Goal: Task Accomplishment & Management: Manage account settings

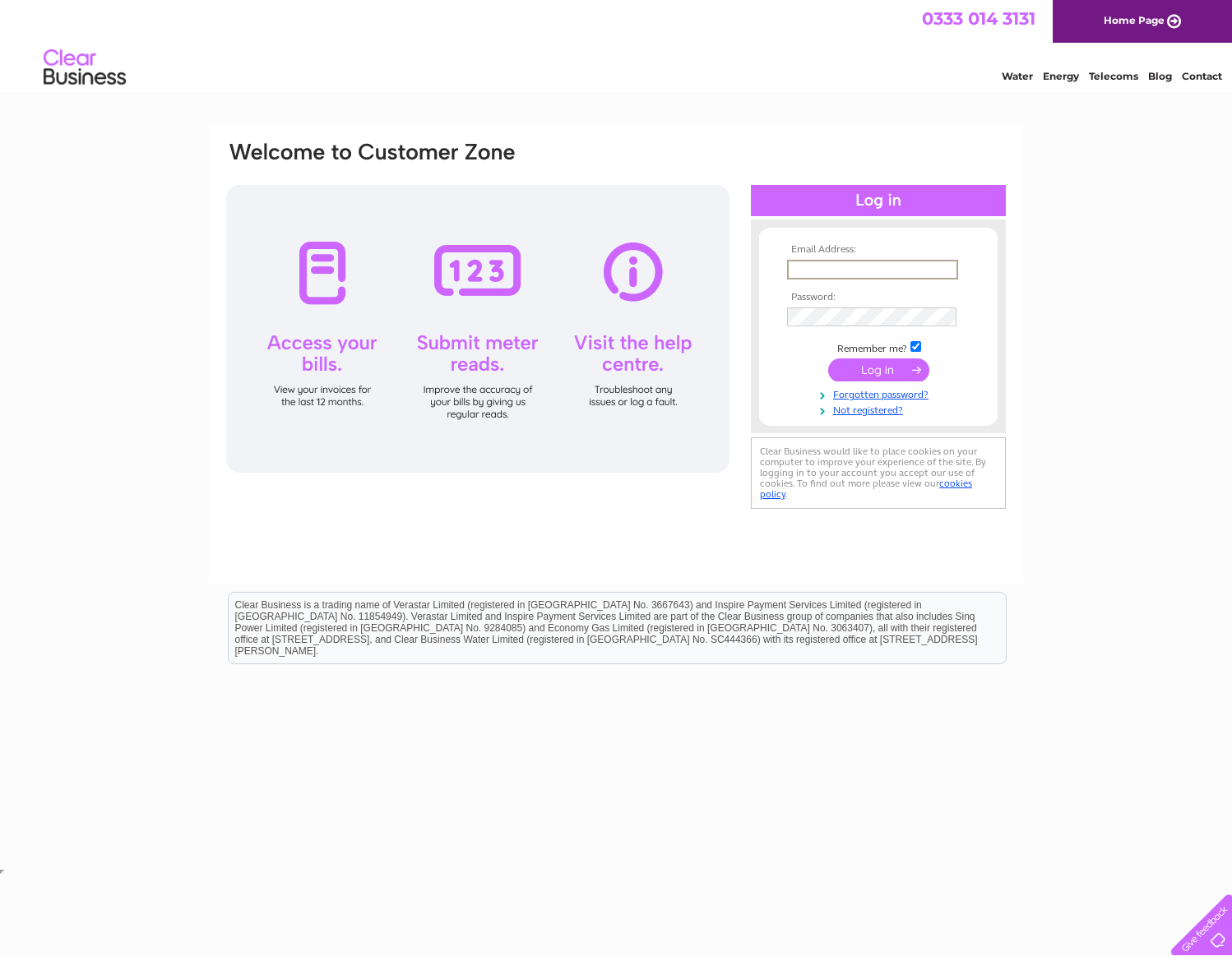
type input "[PERSON_NAME][EMAIL_ADDRESS][PERSON_NAME][DOMAIN_NAME]"
click at [870, 369] on input "submit" at bounding box center [878, 369] width 101 height 23
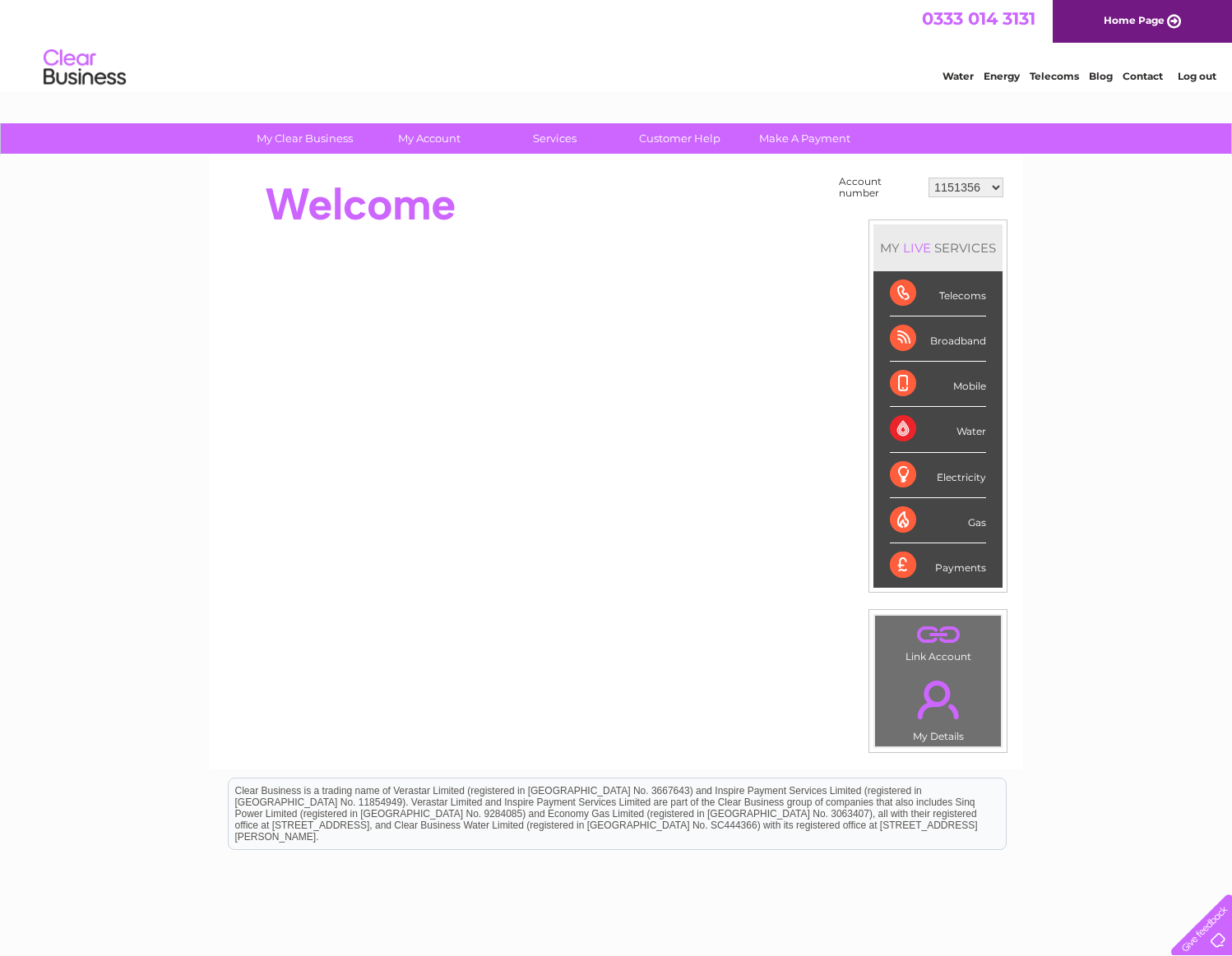
click at [935, 699] on link "." at bounding box center [938, 699] width 117 height 58
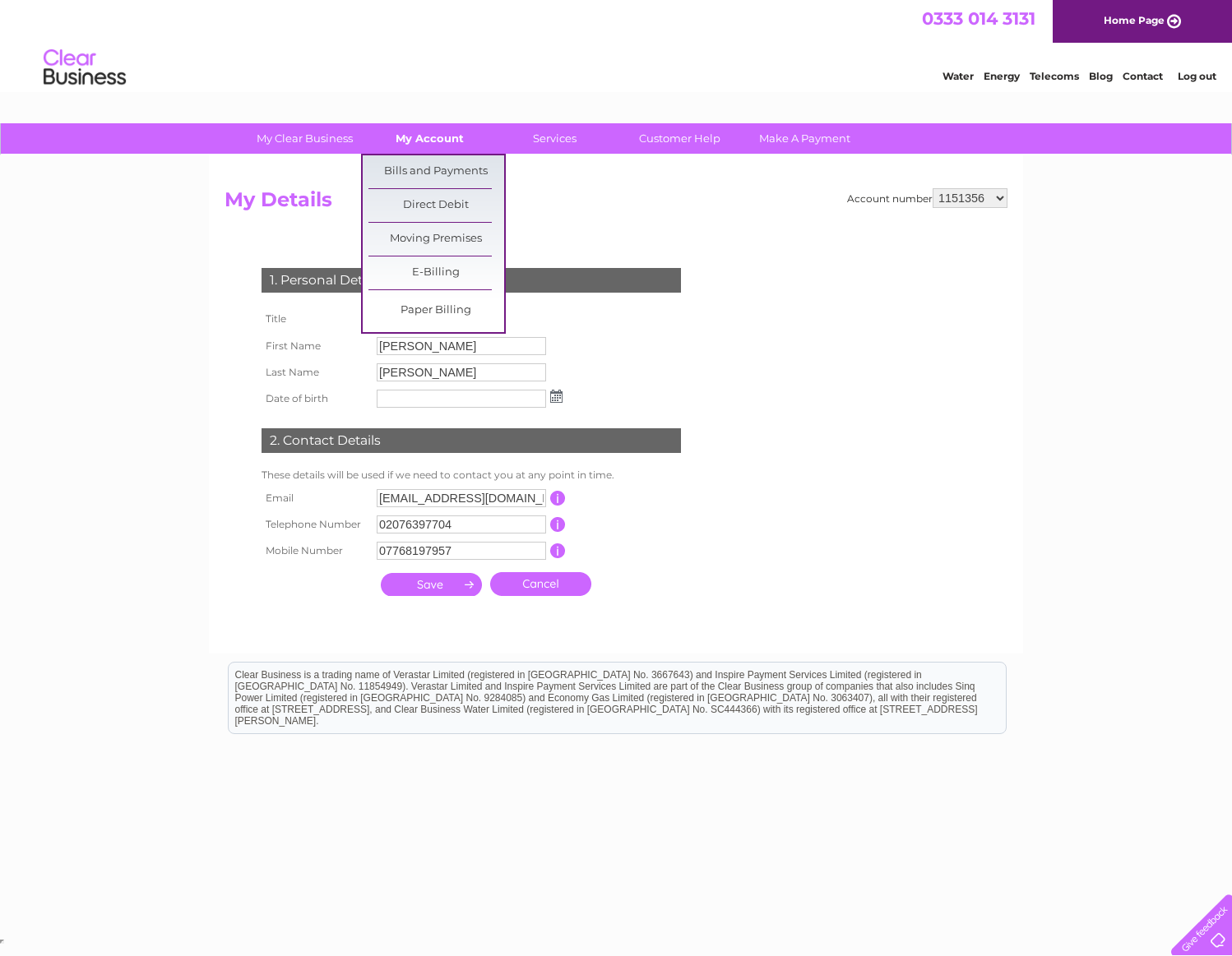
click at [412, 130] on link "My Account" at bounding box center [430, 138] width 136 height 30
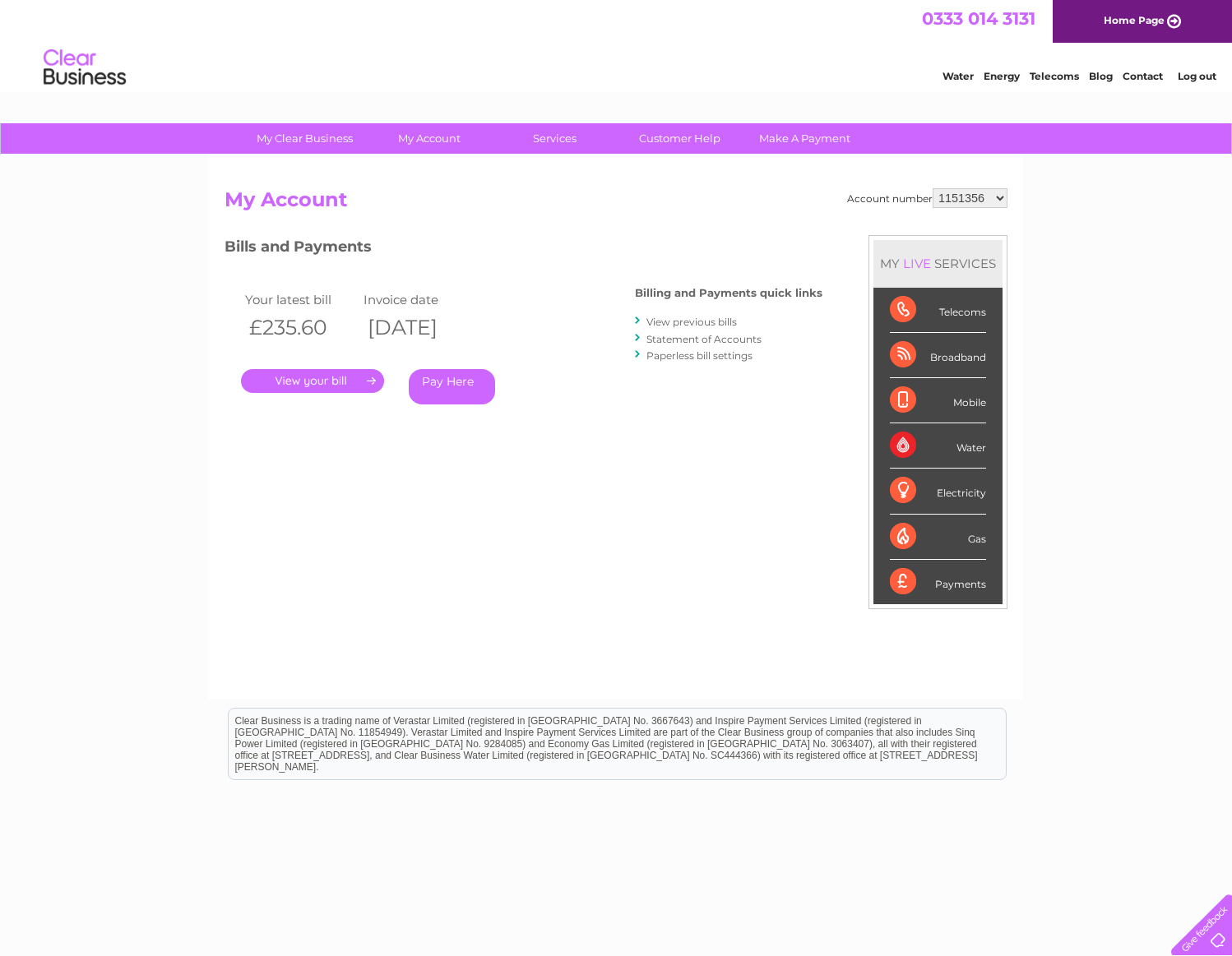
click at [319, 137] on link "My Clear Business" at bounding box center [305, 138] width 136 height 30
